Goal: Check status: Check status

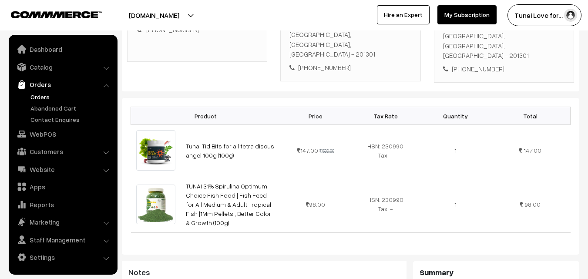
scroll to position [130, 0]
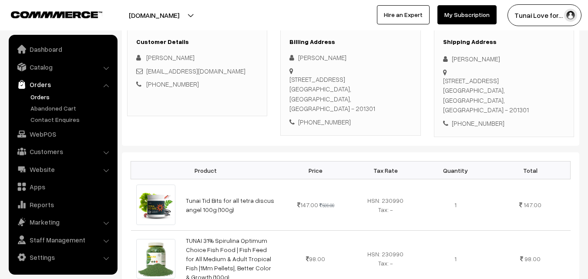
click at [44, 97] on link "Orders" at bounding box center [71, 96] width 86 height 9
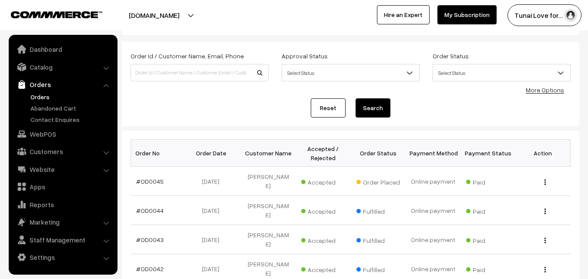
scroll to position [43, 0]
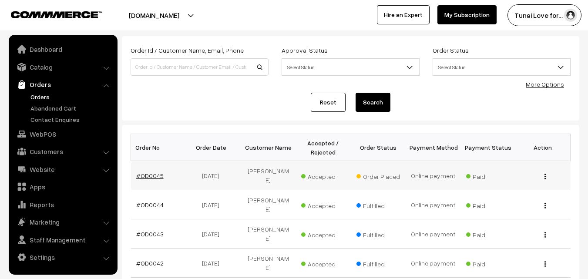
click at [151, 172] on link "#OD0045" at bounding box center [149, 175] width 27 height 7
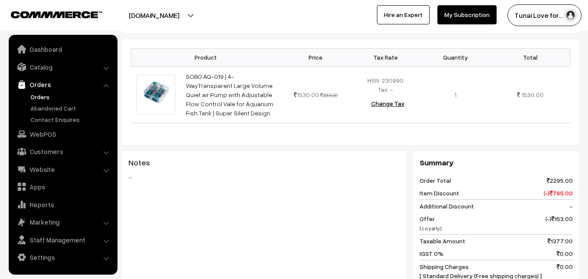
scroll to position [261, 0]
